Goal: Information Seeking & Learning: Compare options

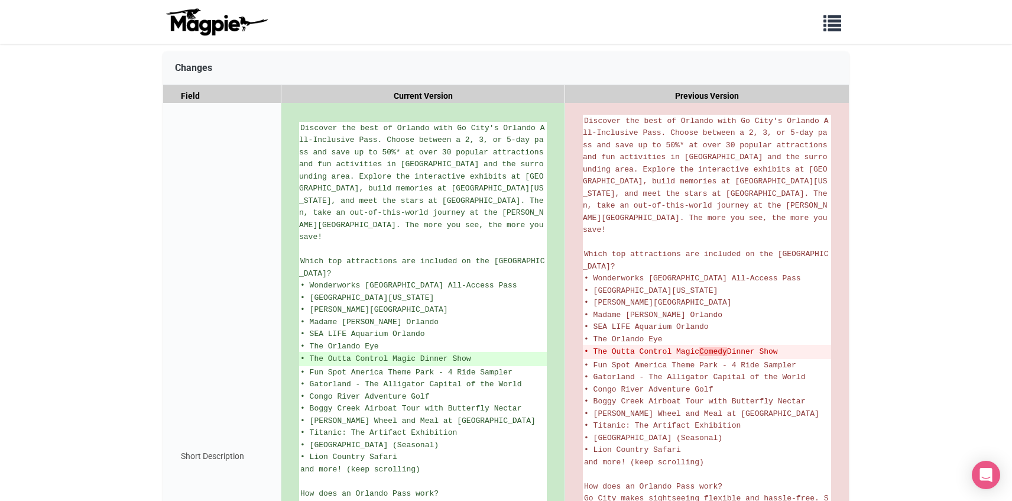
scroll to position [213, 0]
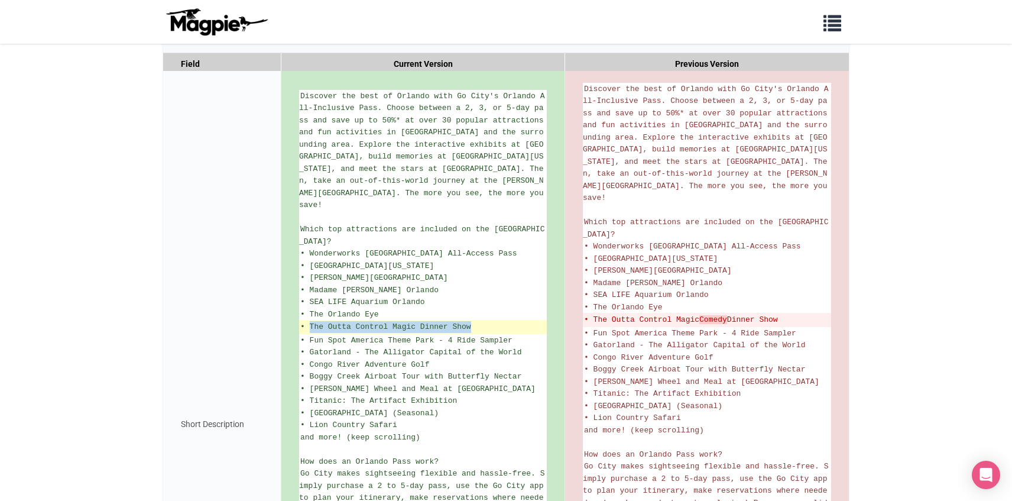
drag, startPoint x: 477, startPoint y: 320, endPoint x: 309, endPoint y: 322, distance: 168.4
click at [309, 322] on ins "• The Outta Control Magic Dinner Show" at bounding box center [422, 327] width 245 height 12
copy ins "The Outta Control Magic Dinner Show"
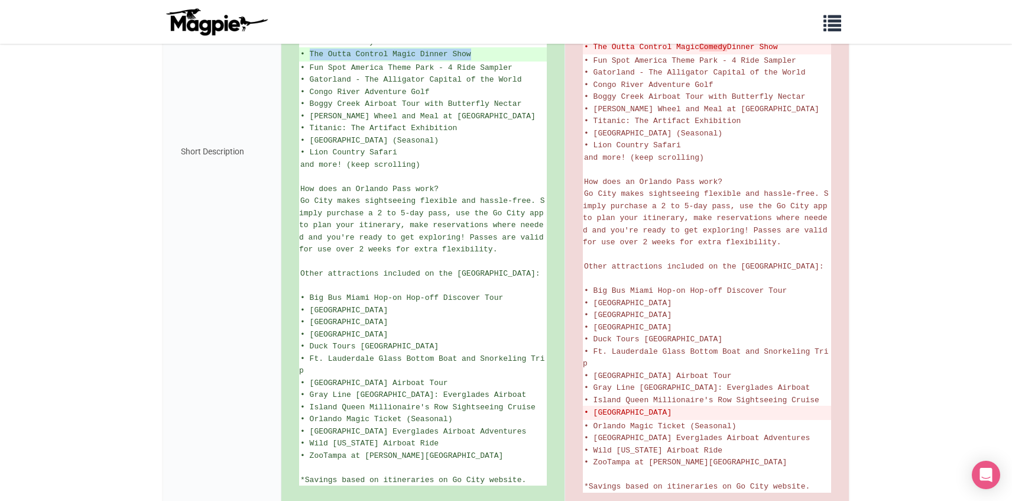
scroll to position [547, 0]
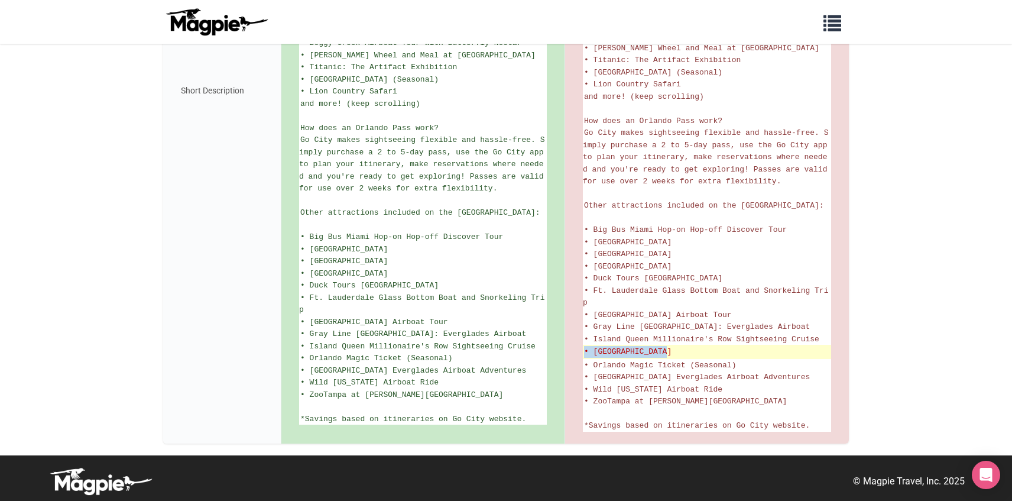
drag, startPoint x: 672, startPoint y: 337, endPoint x: 584, endPoint y: 341, distance: 88.2
click at [584, 346] on del "• [GEOGRAPHIC_DATA]" at bounding box center [707, 352] width 246 height 12
copy del "• [GEOGRAPHIC_DATA]"
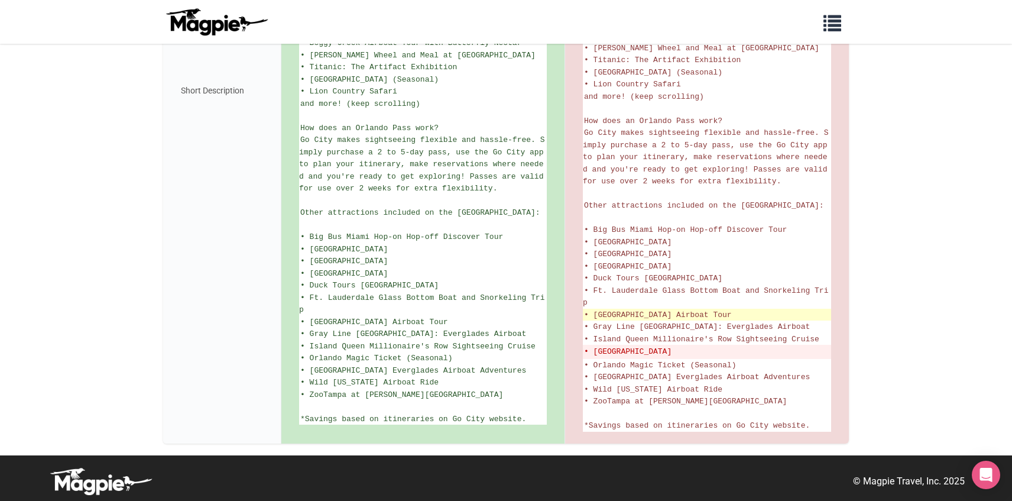
click at [643, 310] on span "• [GEOGRAPHIC_DATA] Airboat Tour" at bounding box center [658, 314] width 148 height 9
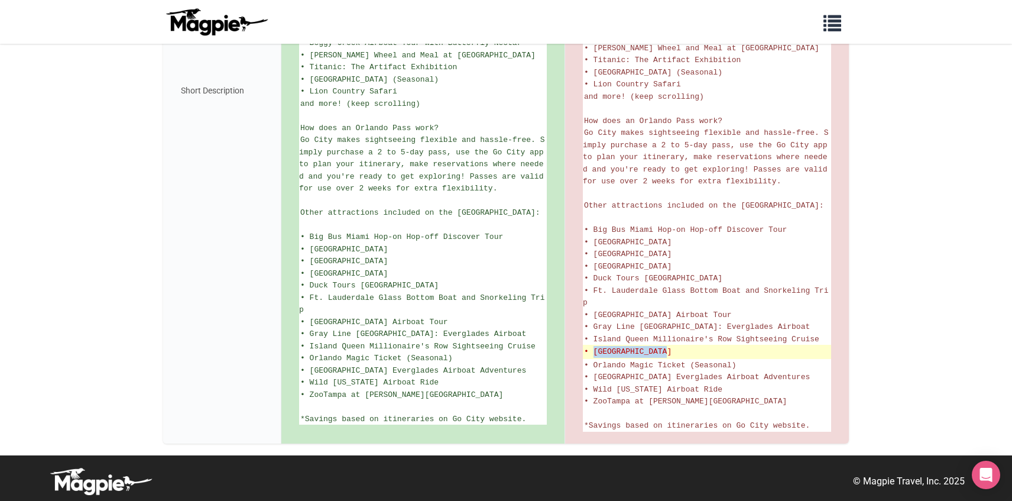
drag, startPoint x: 592, startPoint y: 338, endPoint x: 668, endPoint y: 340, distance: 76.3
click at [668, 346] on del "• [GEOGRAPHIC_DATA]" at bounding box center [707, 352] width 246 height 12
copy del "Miami Seaquarium"
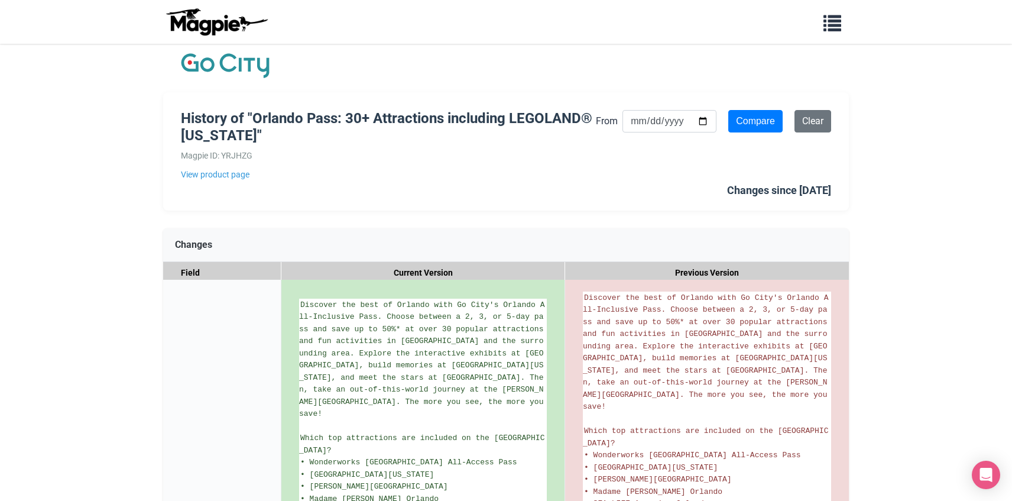
scroll to position [1, 0]
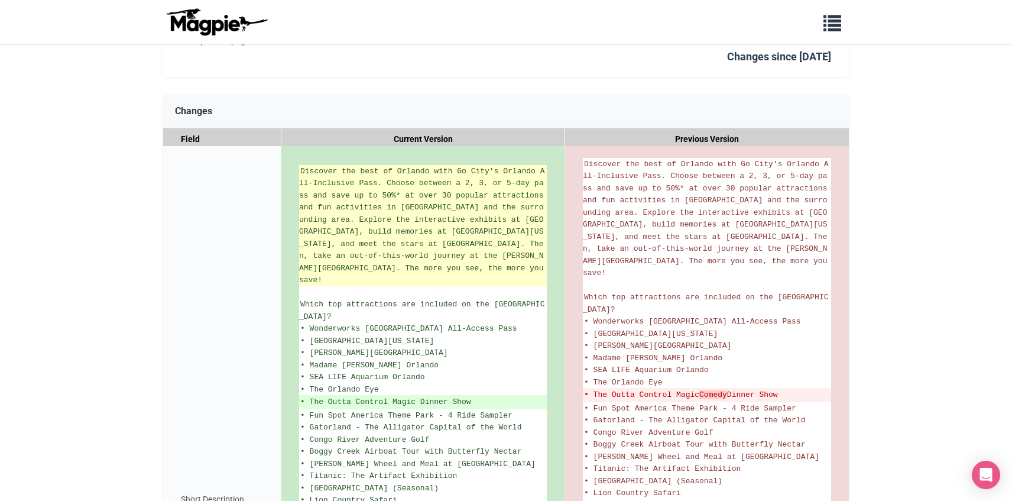
scroll to position [142, 0]
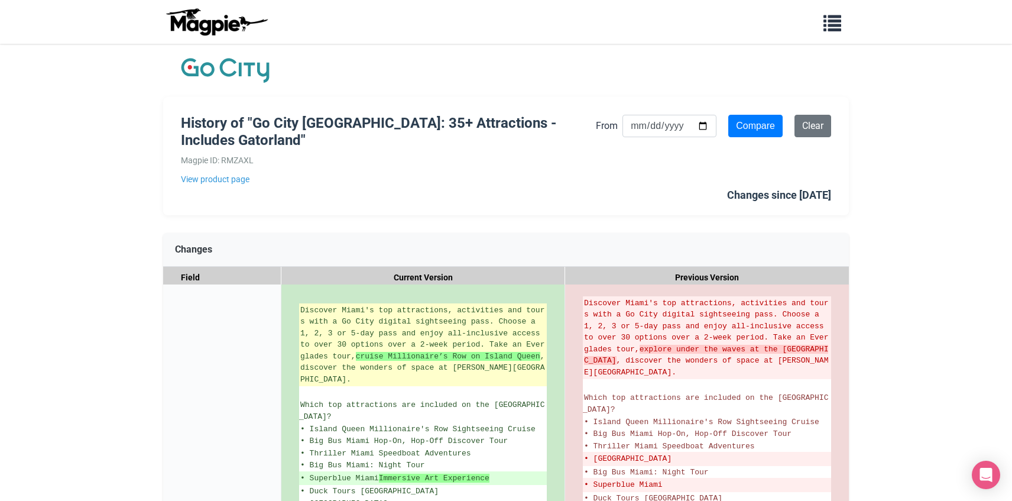
click at [360, 355] on strong "cruise Millionaire’s Row on Island Queen" at bounding box center [448, 356] width 184 height 9
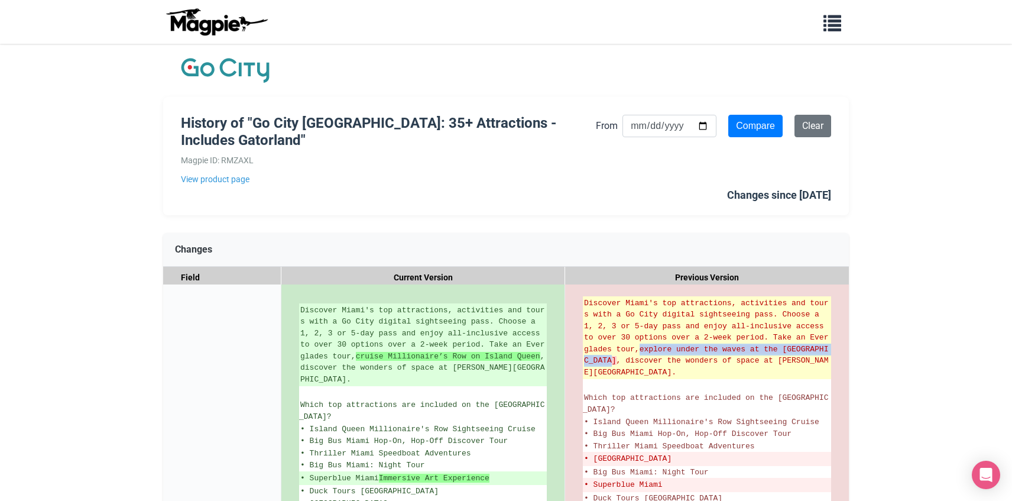
drag, startPoint x: 644, startPoint y: 349, endPoint x: 616, endPoint y: 358, distance: 29.3
click at [616, 359] on del "Discover Miami's top attractions, activities and tours with a Go City digital s…" at bounding box center [707, 337] width 246 height 81
copy strong "explore under the waves at the Miami Seaquarium"
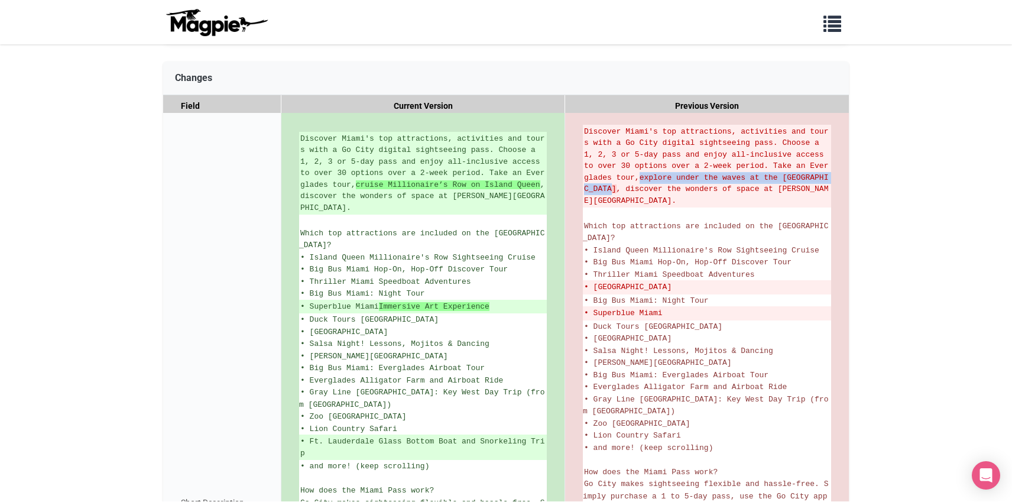
scroll to position [197, 0]
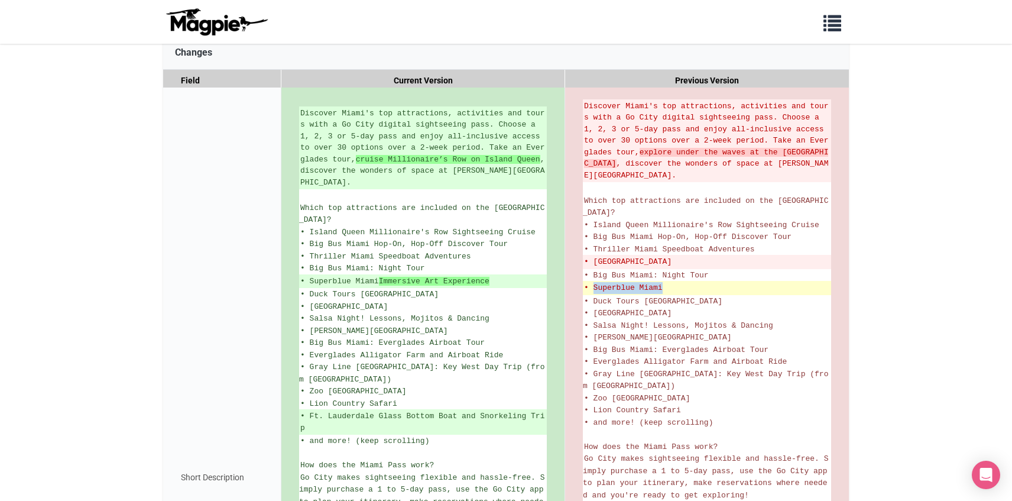
drag, startPoint x: 672, startPoint y: 274, endPoint x: 594, endPoint y: 273, distance: 78.0
click at [594, 282] on del "• Superblue Miami" at bounding box center [707, 288] width 246 height 12
copy del "Superblue Miami"
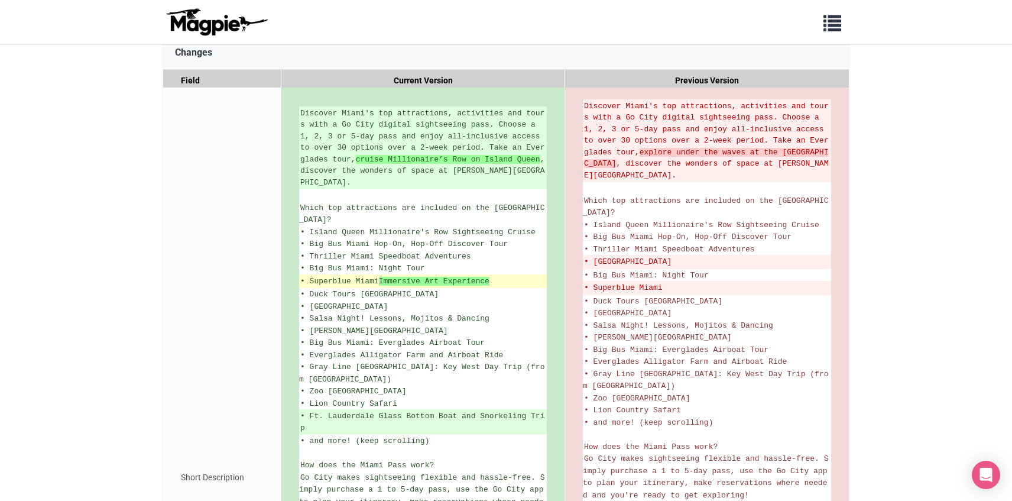
click at [520, 275] on ins "• Superblue Miami Immersive Art Experience" at bounding box center [422, 281] width 245 height 12
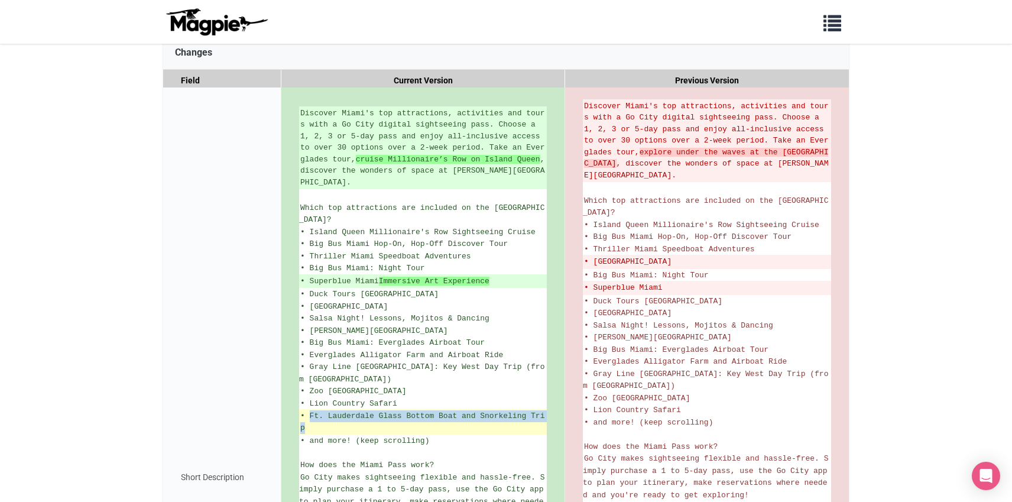
drag, startPoint x: 323, startPoint y: 395, endPoint x: 307, endPoint y: 388, distance: 16.9
click at [308, 410] on ins "• Ft. Lauderdale Glass Bottom Boat and Snorkeling Trip" at bounding box center [422, 421] width 245 height 23
copy ins "Ft. Lauderdale Glass Bottom Boat and Snorkeling Trip"
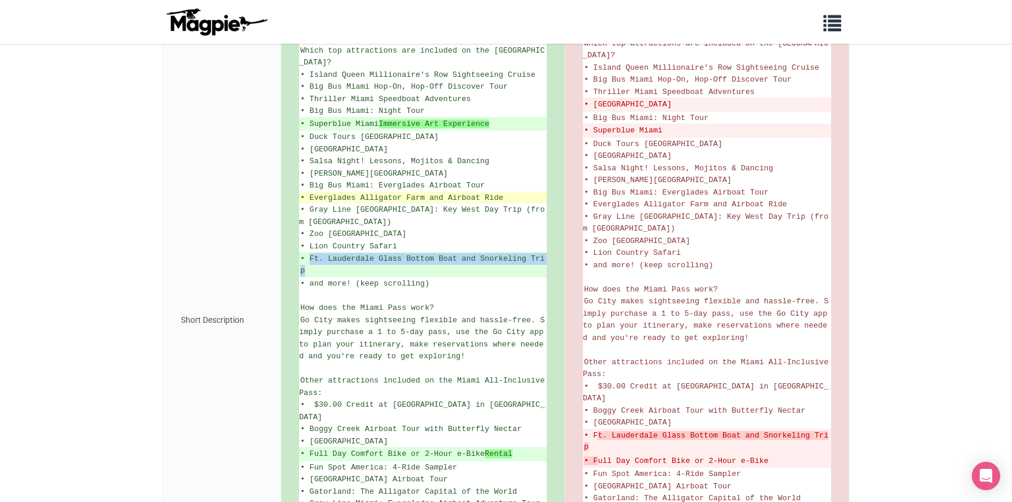
scroll to position [387, 0]
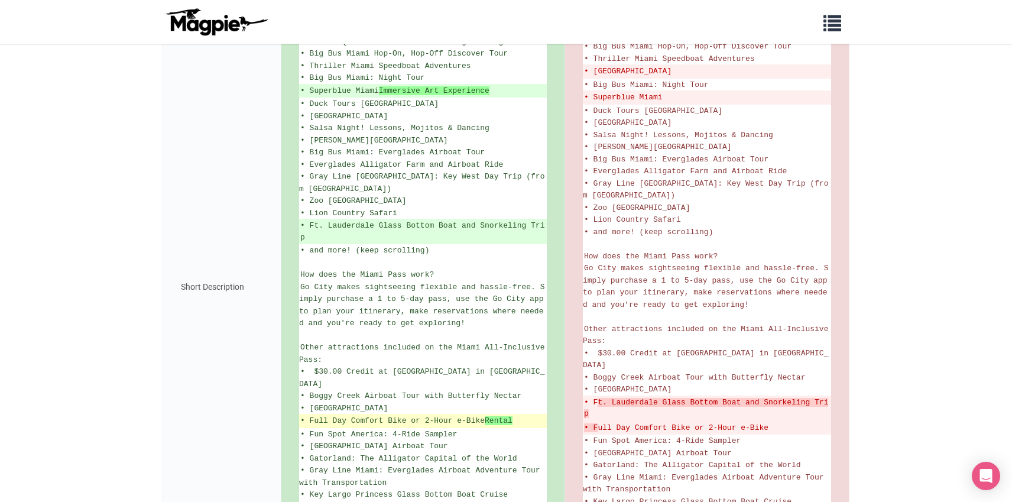
click at [522, 415] on ins "• Full Day Comfort Bike or 2-Hour e-Bike Rental" at bounding box center [422, 421] width 245 height 12
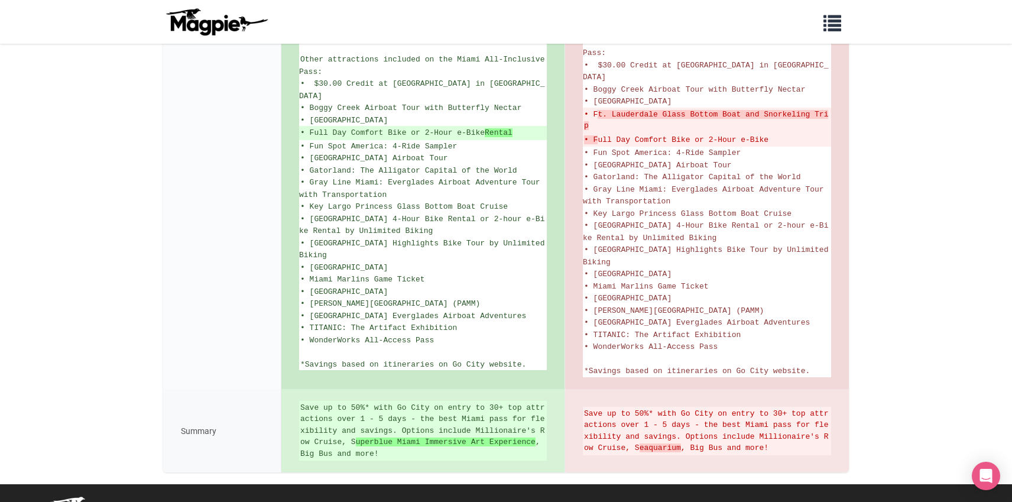
scroll to position [680, 0]
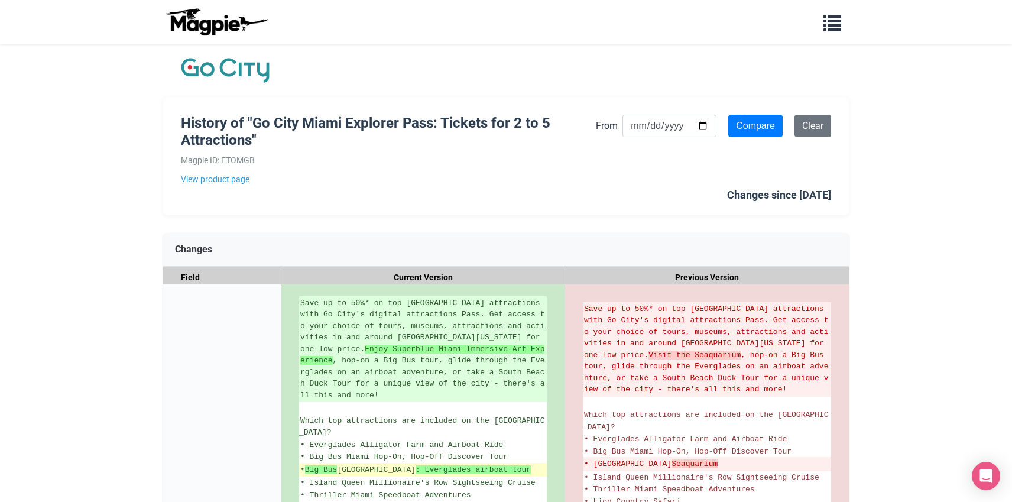
click at [453, 465] on strong ": Everglades airboat tour" at bounding box center [472, 469] width 115 height 9
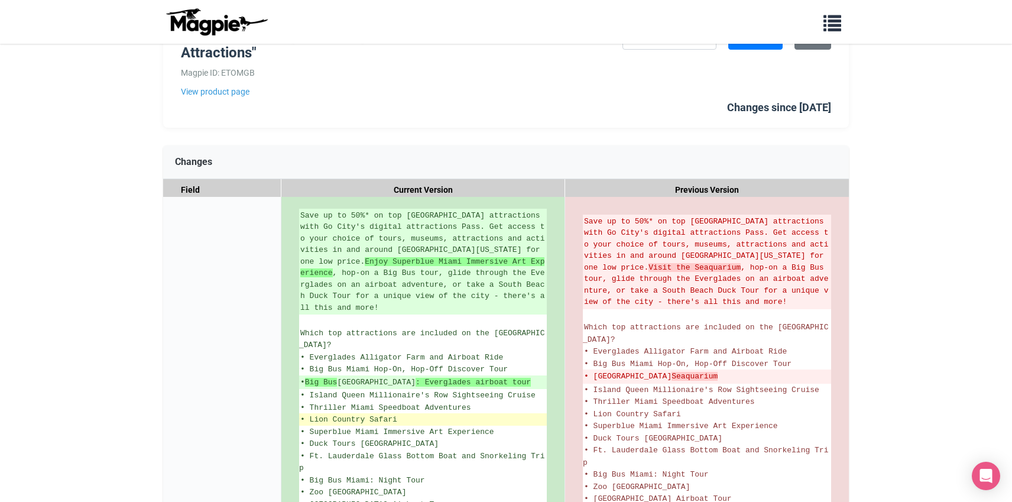
scroll to position [90, 0]
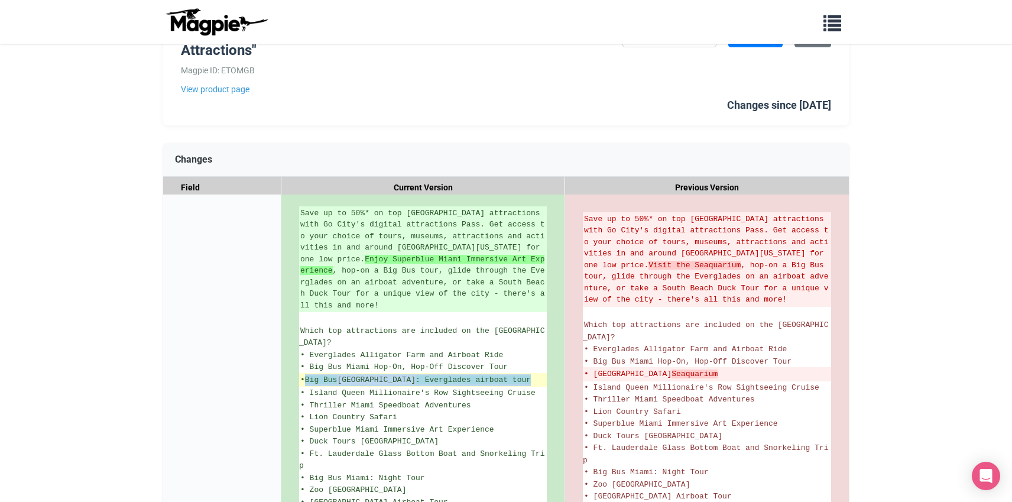
drag, startPoint x: 494, startPoint y: 359, endPoint x: 308, endPoint y: 355, distance: 186.2
click at [308, 374] on ins "• Big Bus Miami : Everglades airboat tour" at bounding box center [422, 380] width 245 height 12
copy ins "Big Bus Miami : Everglades airboat tour"
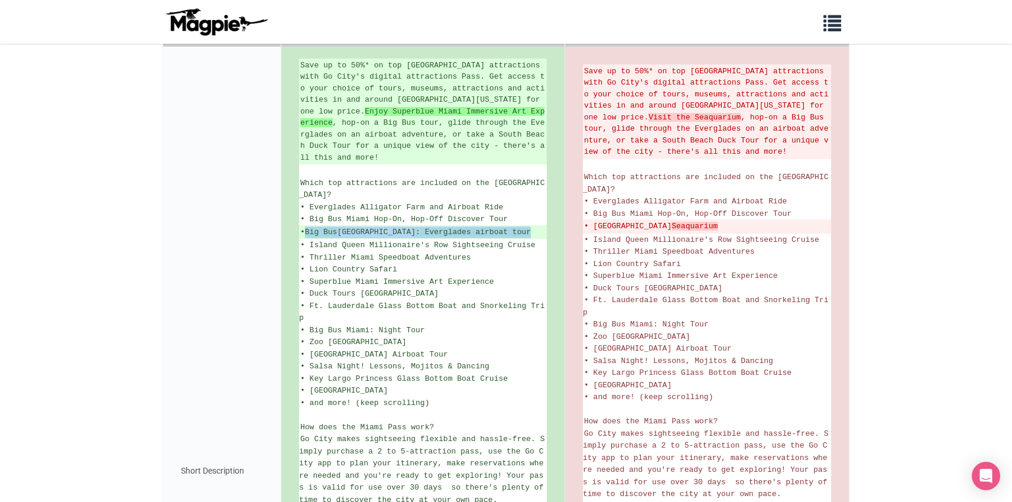
scroll to position [235, 0]
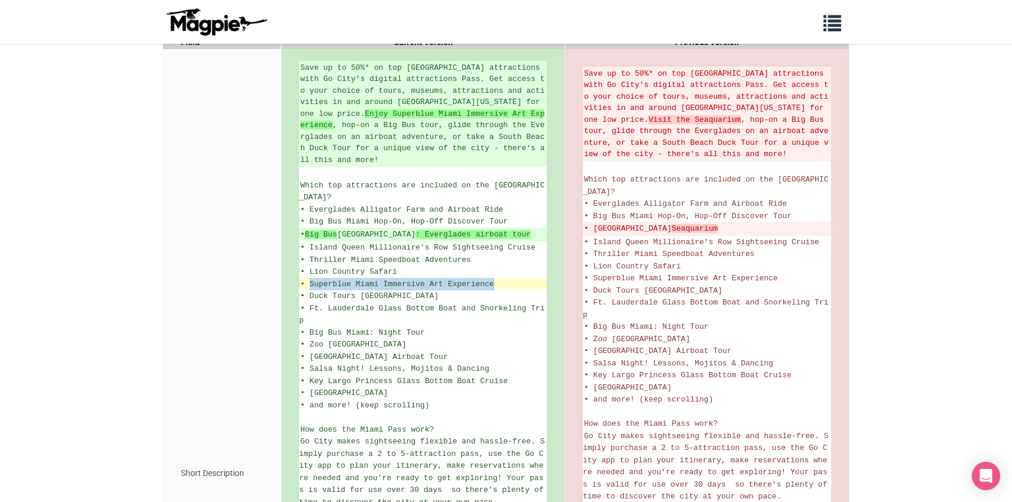
drag, startPoint x: 493, startPoint y: 260, endPoint x: 311, endPoint y: 259, distance: 182.6
click at [310, 280] on span "• Superblue Miami Immersive Art Experience" at bounding box center [397, 284] width 194 height 9
copy span "Superblue Miami Immersive Art Experience"
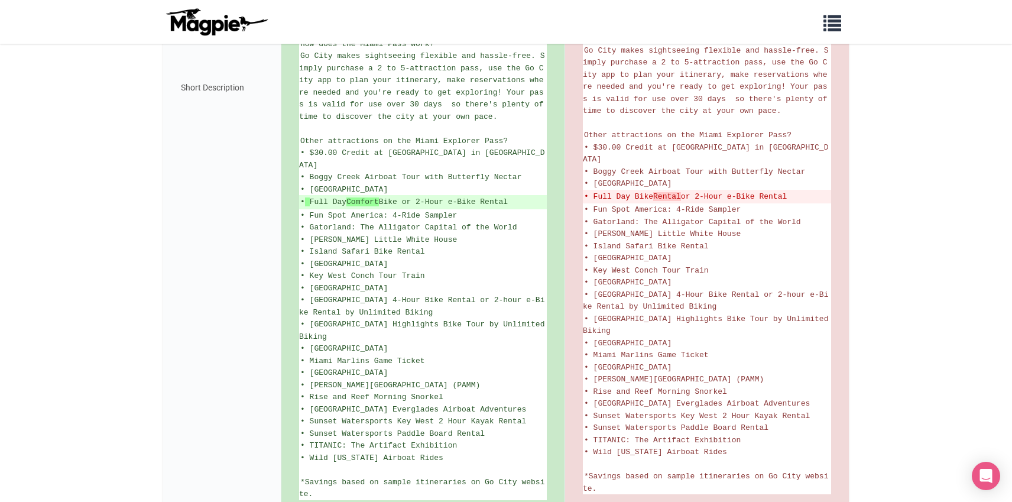
scroll to position [664, 0]
